Goal: Obtain resource: Download file/media

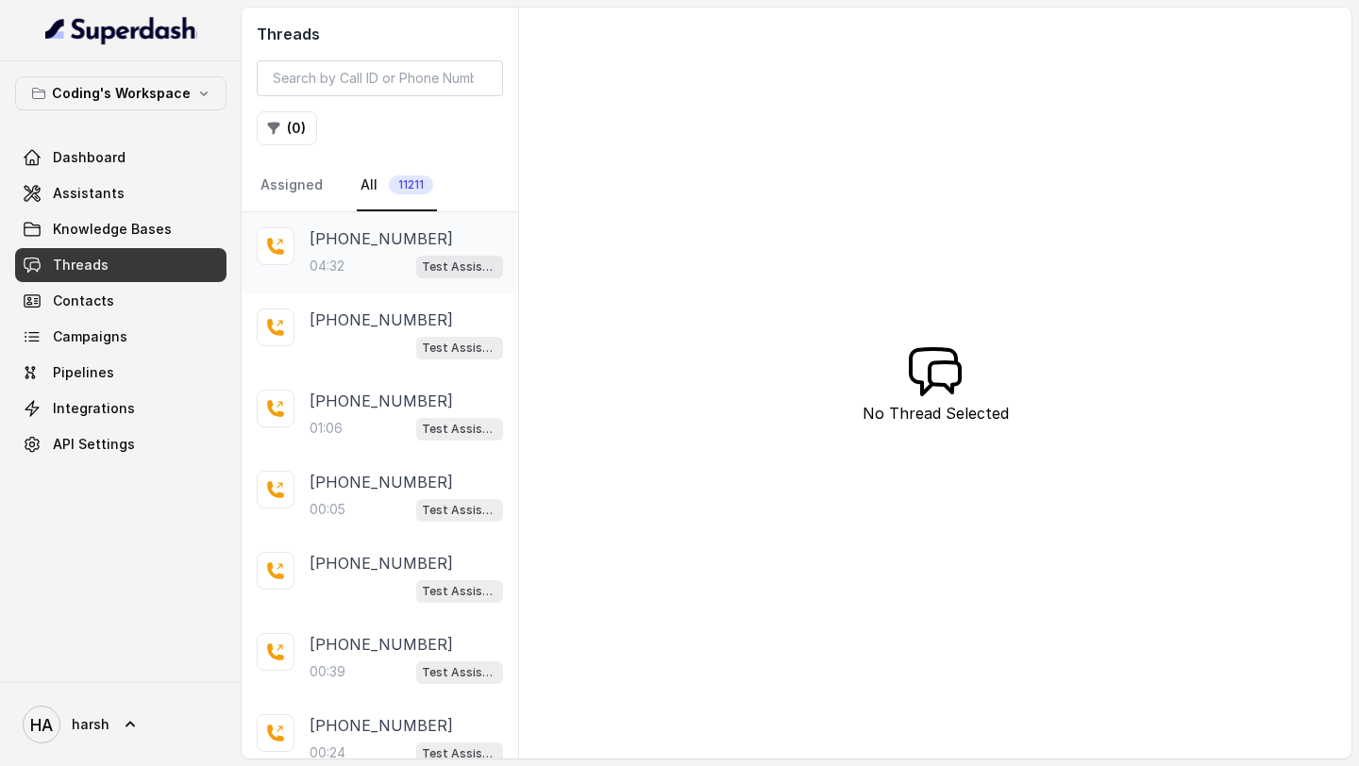
click at [353, 274] on div "04:32 Test Assistant-3" at bounding box center [406, 266] width 193 height 25
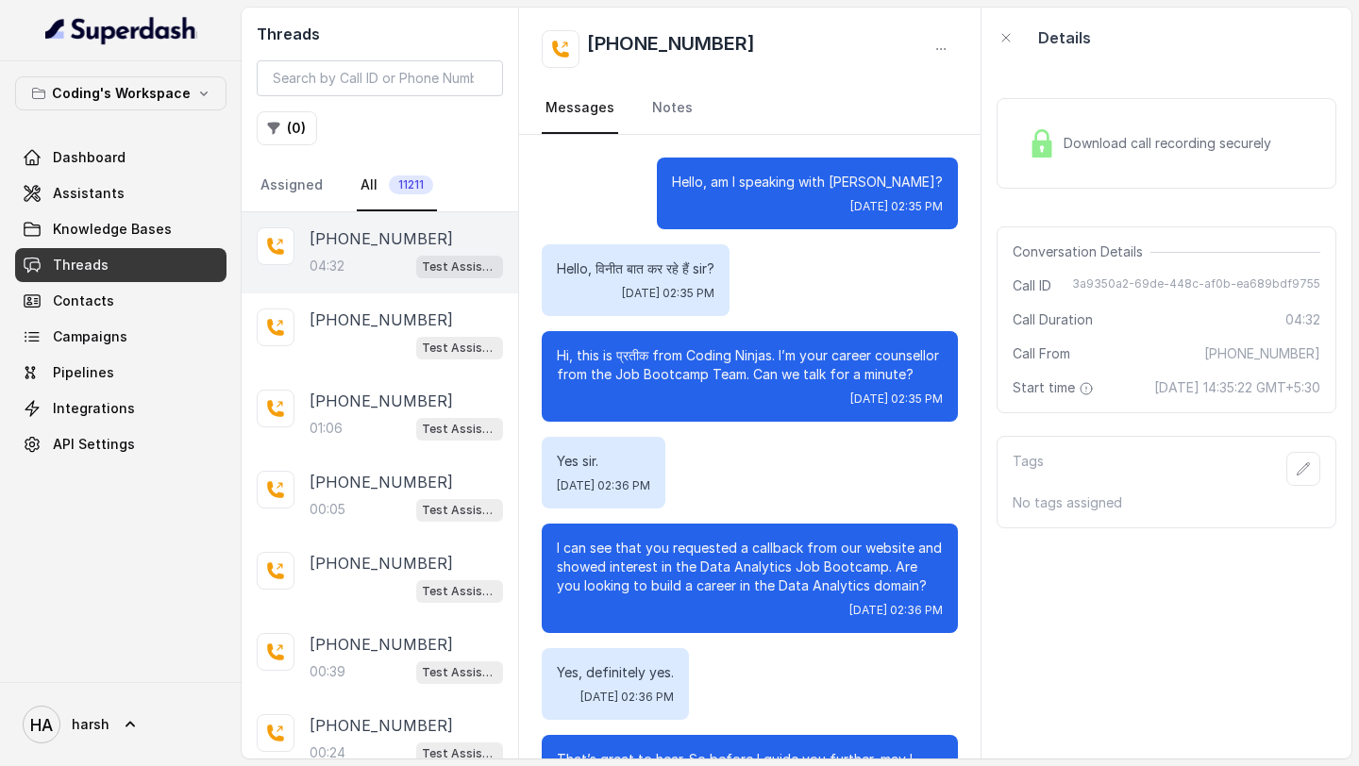
scroll to position [3200, 0]
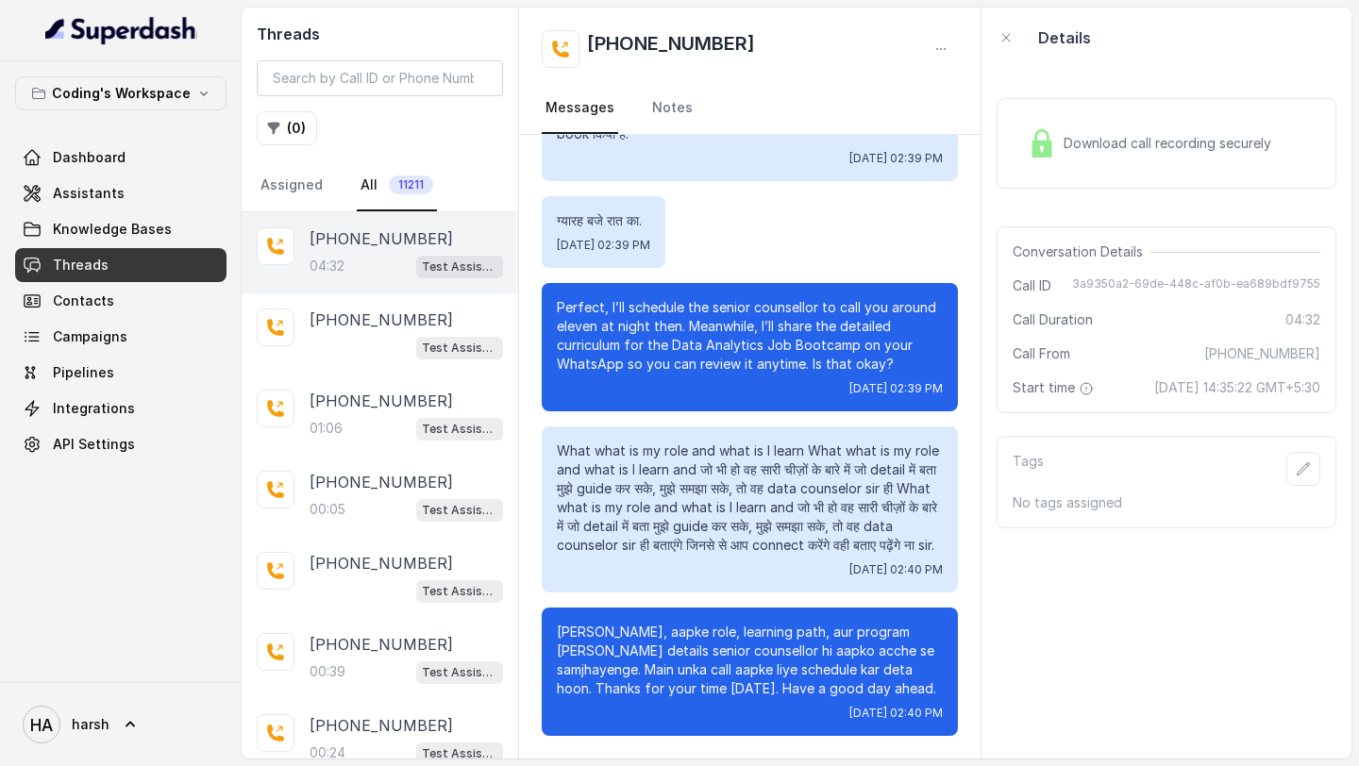
click at [1116, 138] on span "Download call recording securely" at bounding box center [1171, 143] width 215 height 19
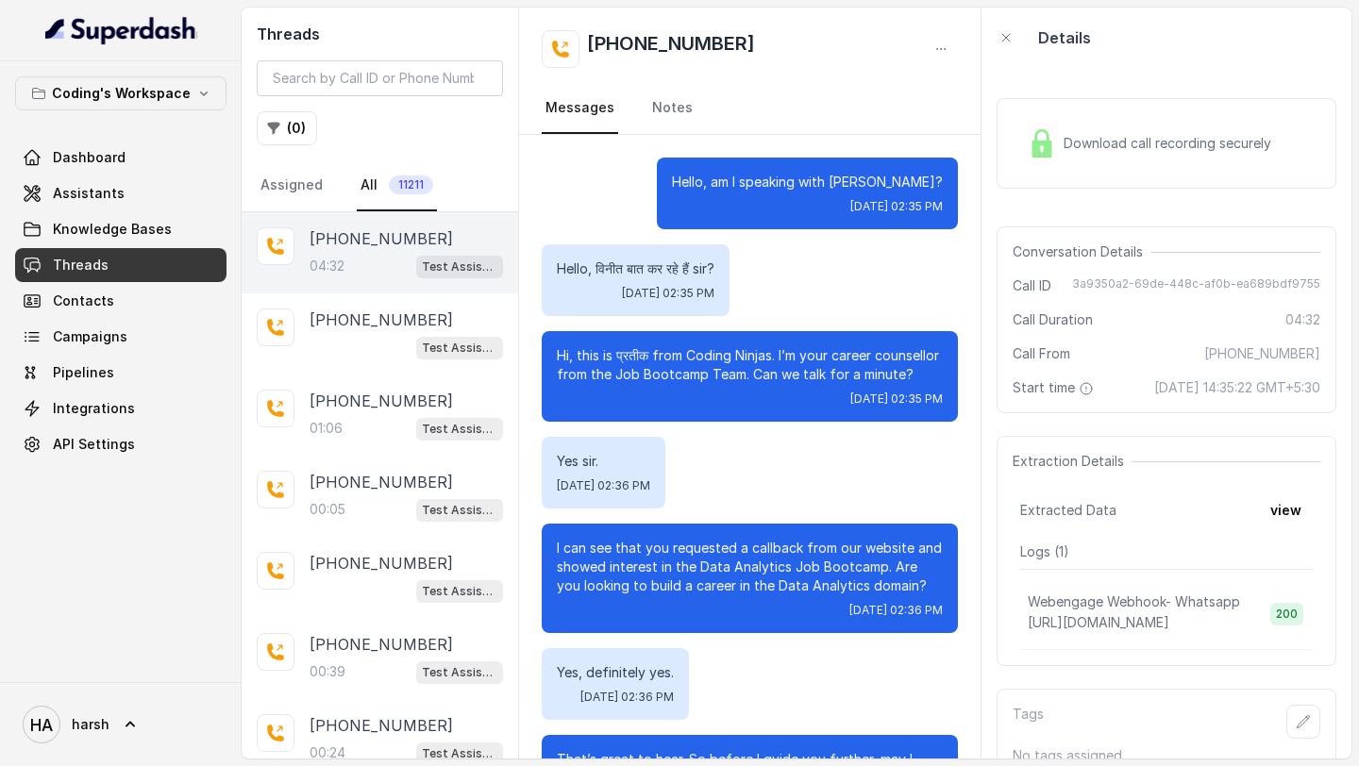
scroll to position [3200, 0]
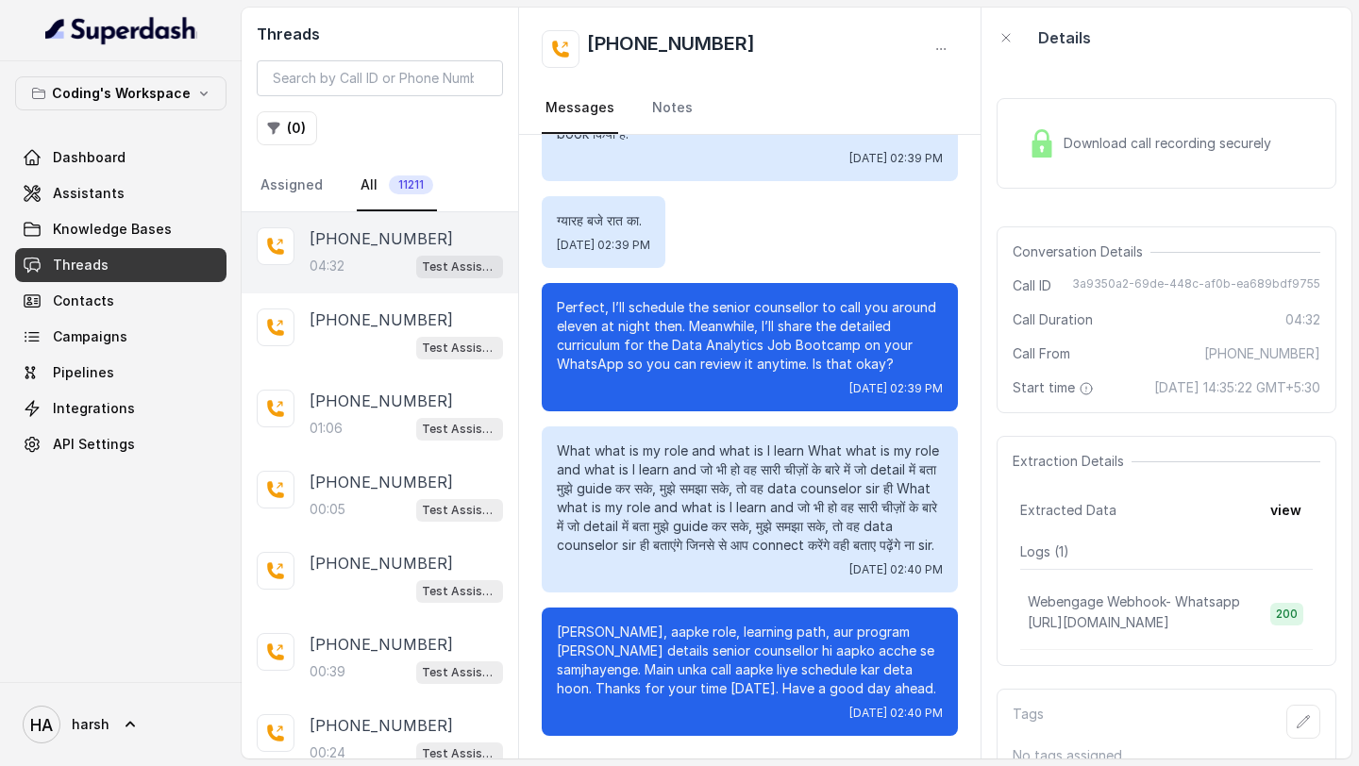
click at [1158, 159] on div "Download call recording securely" at bounding box center [1149, 143] width 259 height 43
drag, startPoint x: 448, startPoint y: 239, endPoint x: 339, endPoint y: 244, distance: 109.6
click at [339, 244] on div "[PHONE_NUMBER]" at bounding box center [406, 238] width 193 height 23
